Goal: Transaction & Acquisition: Purchase product/service

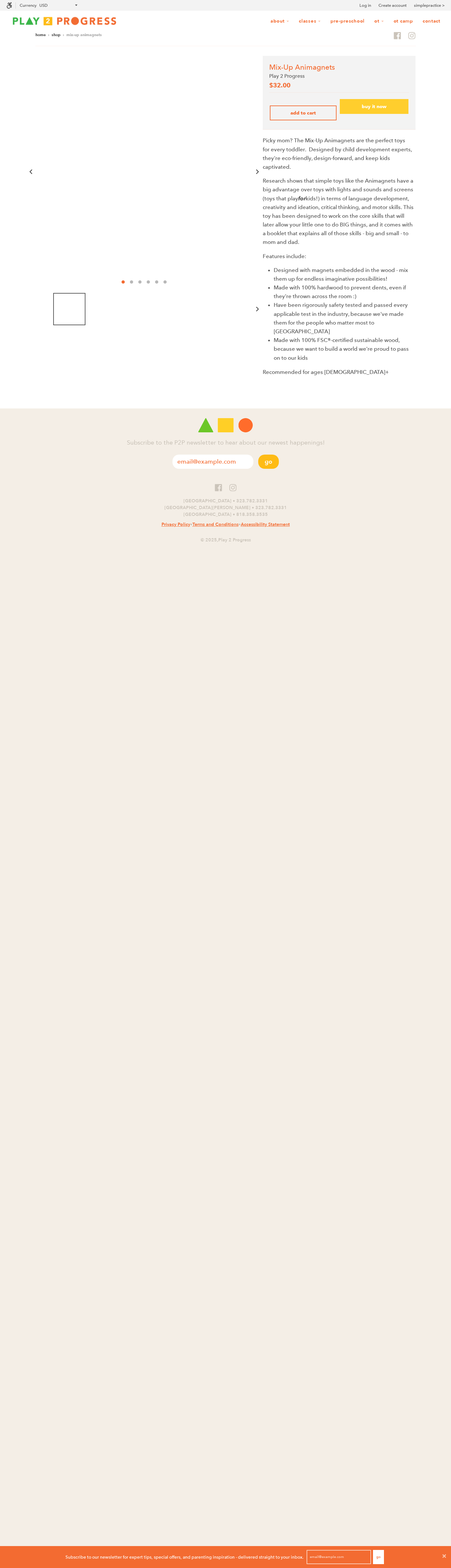
scroll to position [17, 447]
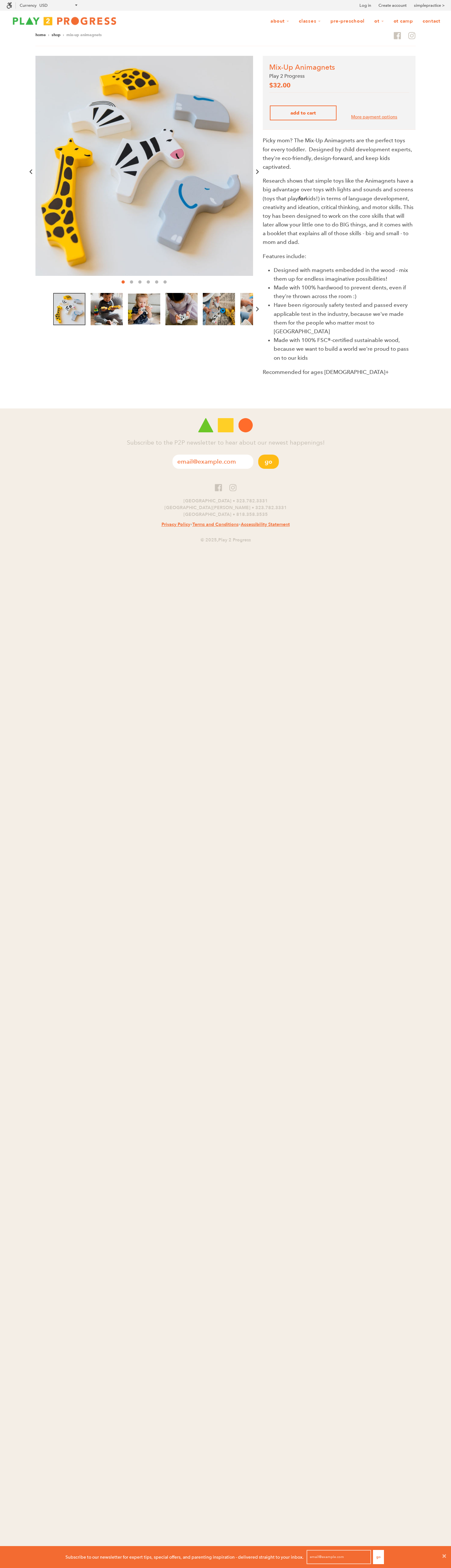
scroll to position [1, 5]
